Goal: Task Accomplishment & Management: Manage account settings

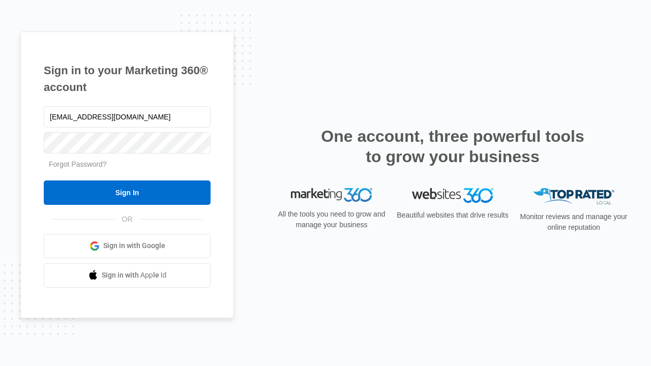
type input "dankie614@gmail.com"
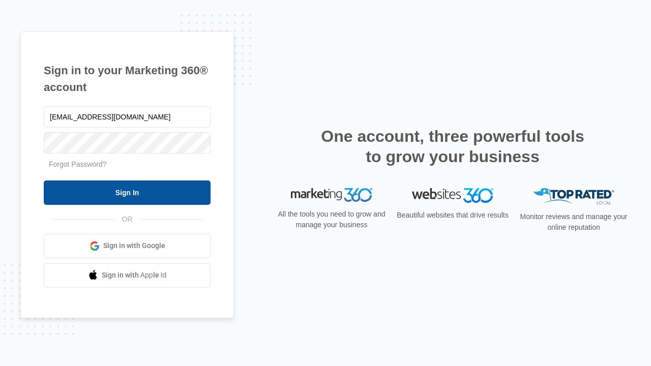
click at [127, 192] on input "Sign In" at bounding box center [127, 193] width 167 height 24
